Goal: Information Seeking & Learning: Check status

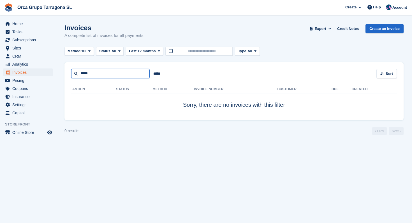
drag, startPoint x: 98, startPoint y: 74, endPoint x: 67, endPoint y: 72, distance: 30.7
click at [67, 72] on div "***** ***** Sort Sort by Date created Created (oldest first) Created (newest fi…" at bounding box center [233, 70] width 339 height 16
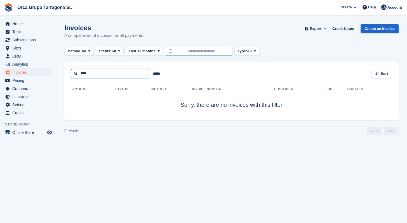
type input "****"
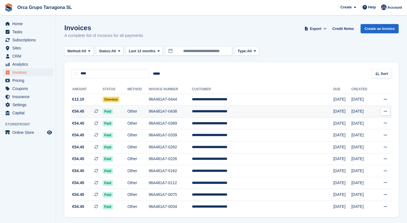
click at [234, 113] on td "**********" at bounding box center [263, 112] width 142 height 12
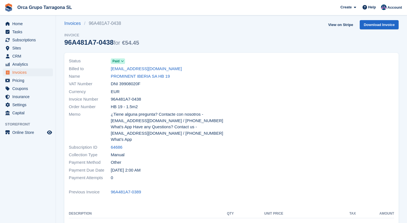
scroll to position [10, 0]
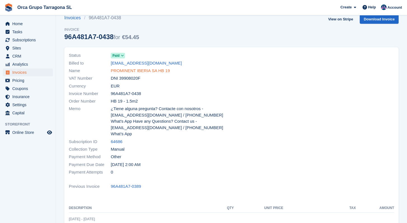
click at [161, 71] on link "PROMINENT IBERIA SA HB 19" at bounding box center [140, 71] width 59 height 6
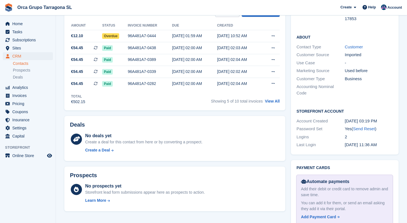
scroll to position [165, 0]
click at [272, 101] on link "View All" at bounding box center [272, 101] width 15 height 4
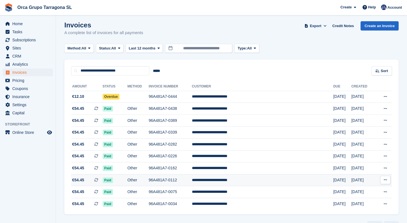
scroll to position [17, 0]
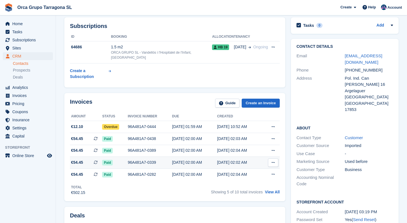
scroll to position [101, 0]
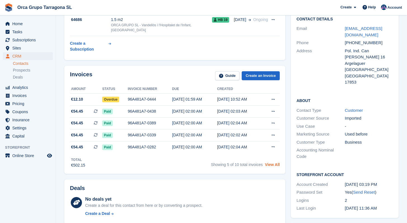
click at [272, 165] on link "View All" at bounding box center [272, 165] width 15 height 4
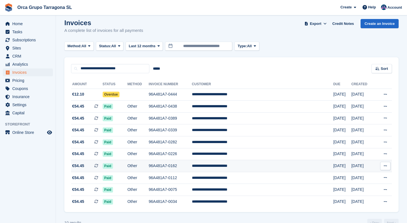
scroll to position [17, 0]
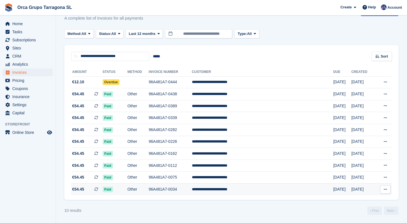
click at [113, 190] on span "Paid" at bounding box center [108, 190] width 10 height 6
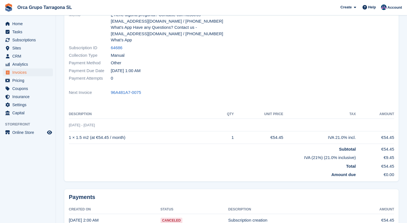
scroll to position [134, 0]
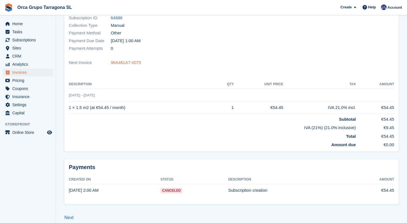
click at [128, 60] on link "96A481A7-0075" at bounding box center [126, 63] width 30 height 6
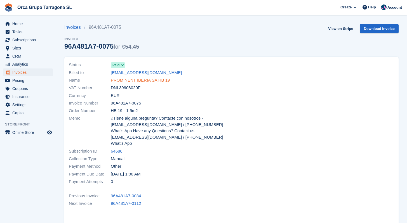
click at [151, 80] on link "PROMINENT IBERIA SA HB 19" at bounding box center [140, 80] width 59 height 6
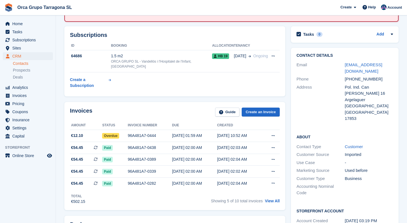
scroll to position [131, 0]
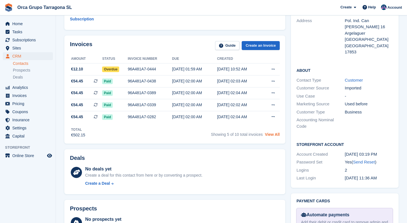
click at [274, 134] on link "View All" at bounding box center [272, 134] width 15 height 4
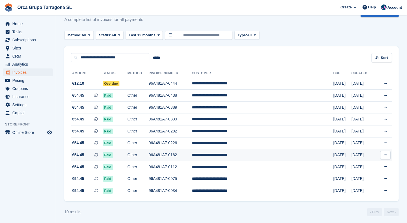
scroll to position [17, 0]
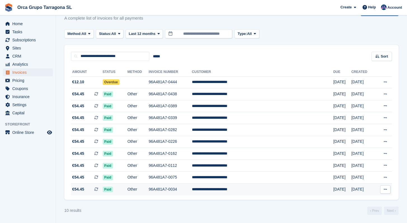
click at [187, 189] on td "96A481A7-0034" at bounding box center [170, 190] width 43 height 12
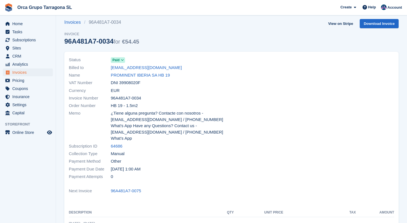
scroll to position [134, 0]
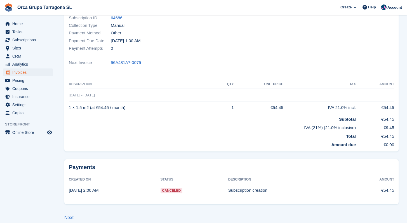
click at [176, 188] on span "Canceled" at bounding box center [172, 191] width 22 height 6
click at [239, 185] on td "Subscription creation" at bounding box center [289, 191] width 121 height 12
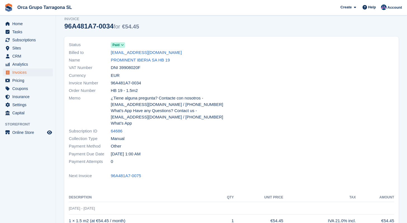
scroll to position [0, 0]
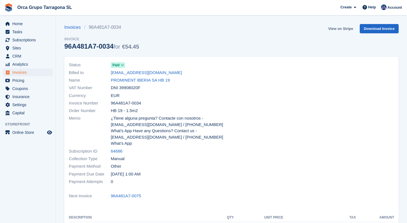
click at [338, 27] on link "View on Stripe" at bounding box center [340, 28] width 29 height 9
click at [123, 65] on icon at bounding box center [122, 65] width 3 height 3
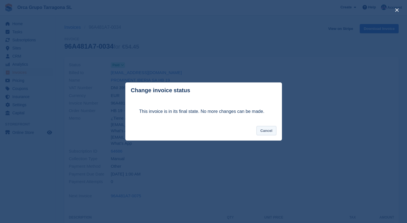
click at [271, 132] on button "Cancel" at bounding box center [267, 130] width 20 height 9
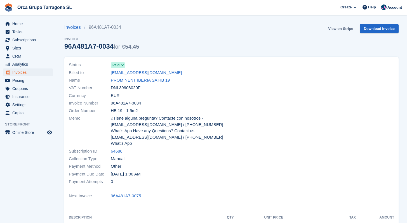
click at [336, 29] on link "View on Stripe" at bounding box center [340, 28] width 29 height 9
click at [135, 80] on link "PROMINENT IBERIA SA HB 19" at bounding box center [140, 80] width 59 height 6
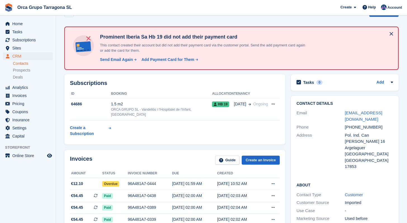
scroll to position [109, 0]
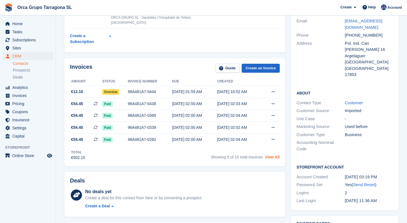
click at [274, 157] on link "View All" at bounding box center [272, 157] width 15 height 4
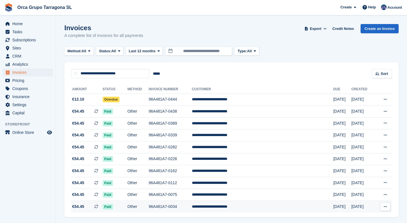
click at [234, 206] on td "**********" at bounding box center [263, 207] width 142 height 12
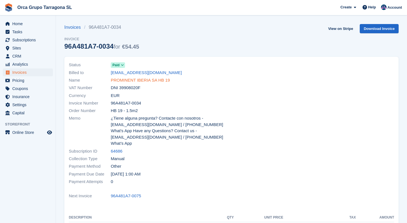
click at [149, 79] on link "PROMINENT IBERIA SA HB 19" at bounding box center [140, 80] width 59 height 6
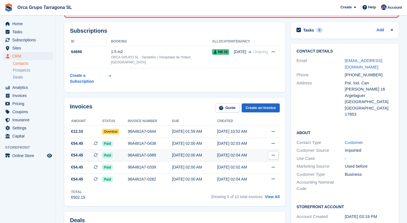
scroll to position [140, 0]
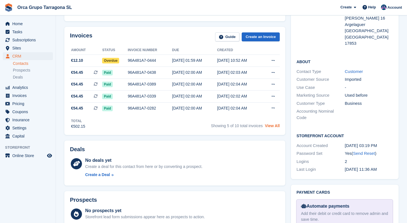
click at [268, 125] on link "View All" at bounding box center [272, 126] width 15 height 4
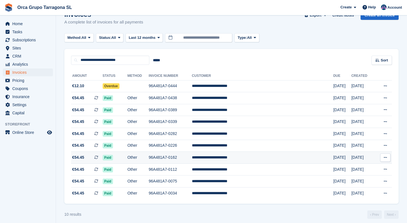
scroll to position [17, 0]
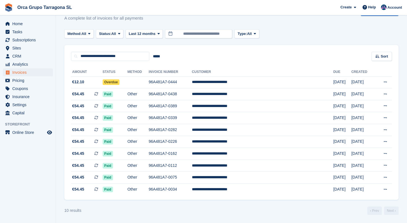
drag, startPoint x: 365, startPoint y: 189, endPoint x: 72, endPoint y: 68, distance: 317.0
click at [72, 68] on table "**********" at bounding box center [231, 132] width 321 height 128
copy table "**********"
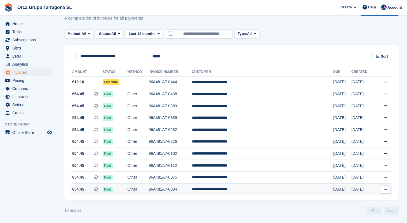
click at [386, 189] on icon at bounding box center [385, 190] width 3 height 4
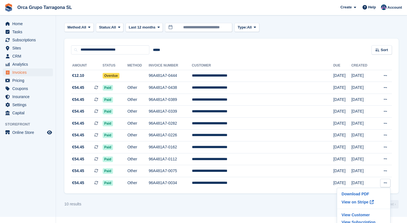
scroll to position [29, 0]
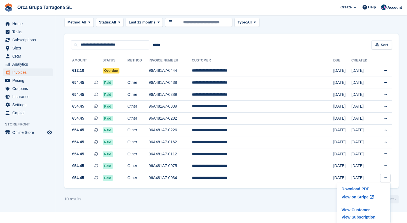
click at [205, 196] on div "10 results ‹ Prev Next ›" at bounding box center [231, 199] width 335 height 8
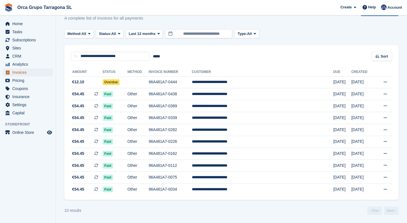
click at [30, 71] on span "Invoices" at bounding box center [29, 73] width 34 height 8
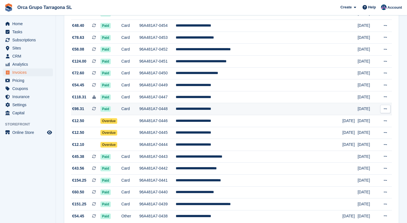
scroll to position [495, 0]
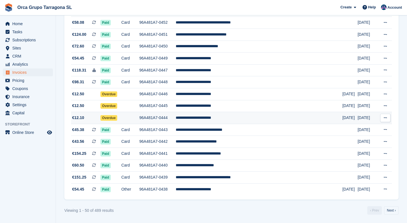
click at [208, 118] on td "**********" at bounding box center [259, 118] width 167 height 12
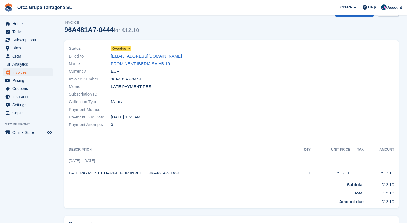
scroll to position [37, 0]
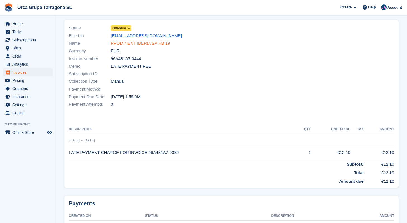
click at [137, 43] on link "PROMINENT IBERIA SA HB 19" at bounding box center [140, 43] width 59 height 6
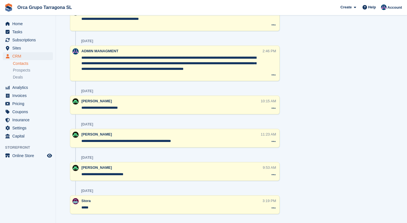
scroll to position [940, 0]
click at [32, 39] on span "Subscriptions" at bounding box center [29, 40] width 34 height 8
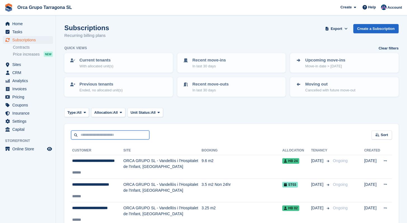
click at [117, 137] on input "text" at bounding box center [110, 135] width 78 height 9
type input "****"
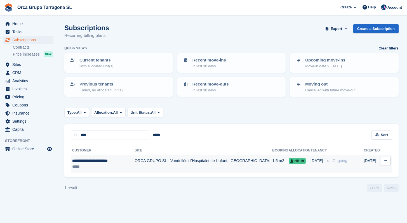
click at [143, 161] on td "ORCA GRUPO SL - Vandellòs i l'Hospitalet de l'Infant, [GEOGRAPHIC_DATA]" at bounding box center [204, 164] width 138 height 18
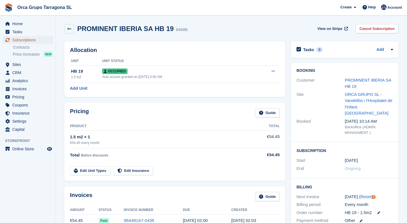
click at [33, 40] on span "Subscriptions" at bounding box center [29, 40] width 34 height 8
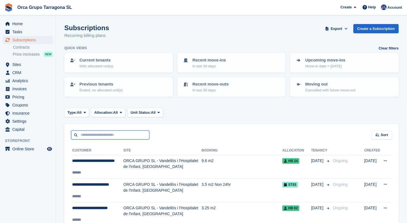
click at [88, 134] on input "text" at bounding box center [110, 135] width 78 height 9
type input "******"
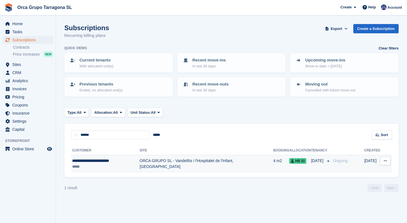
click at [144, 163] on td "ORCA GRUPO SL - Vandellòs i l'Hospitalet de l'Infant, [GEOGRAPHIC_DATA]" at bounding box center [207, 164] width 134 height 18
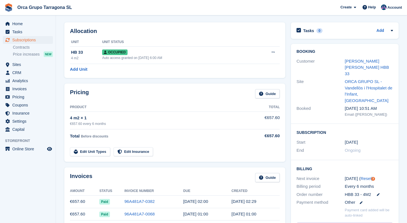
scroll to position [60, 0]
